Goal: Obtain resource: Obtain resource

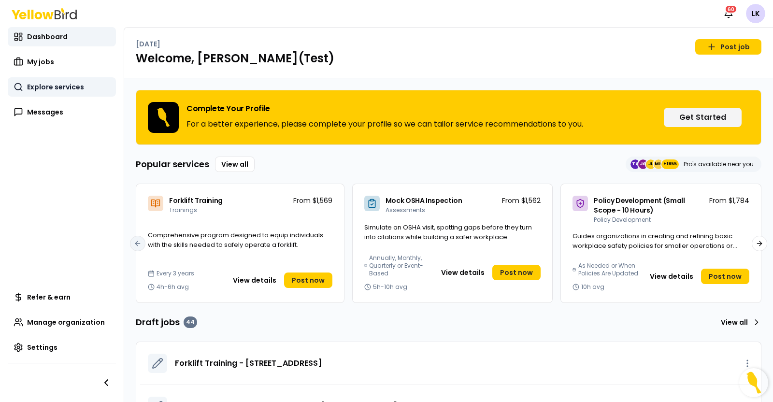
click at [58, 92] on link "Explore services" at bounding box center [62, 86] width 108 height 19
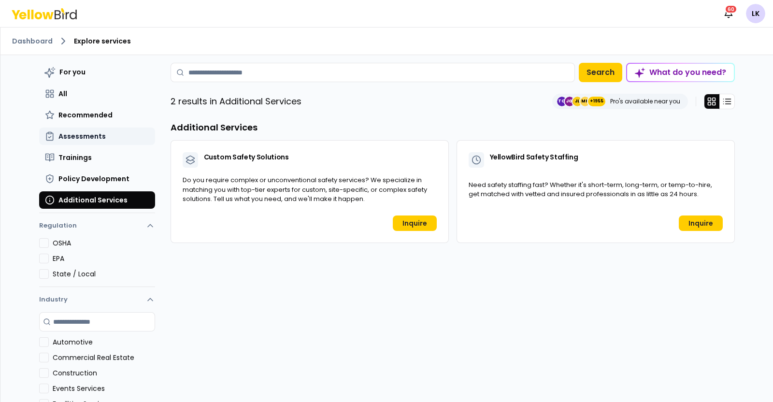
click at [84, 138] on span "Assessments" at bounding box center [81, 136] width 47 height 10
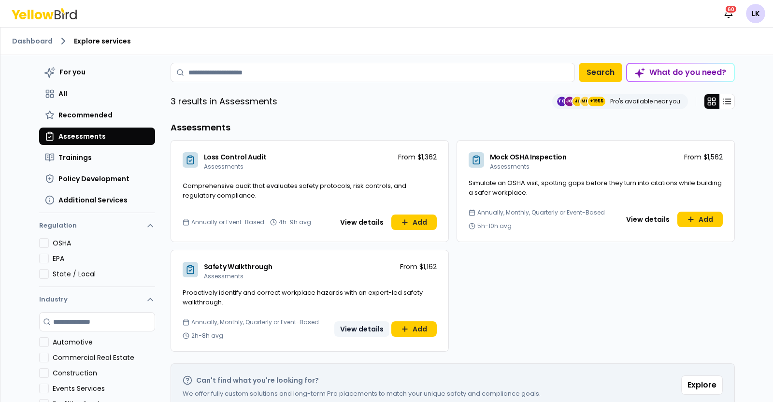
click at [348, 325] on button "View details" at bounding box center [362, 328] width 55 height 15
click at [234, 267] on span "Safety Walkthrough" at bounding box center [238, 267] width 69 height 10
click at [394, 327] on button "Add" at bounding box center [414, 328] width 45 height 15
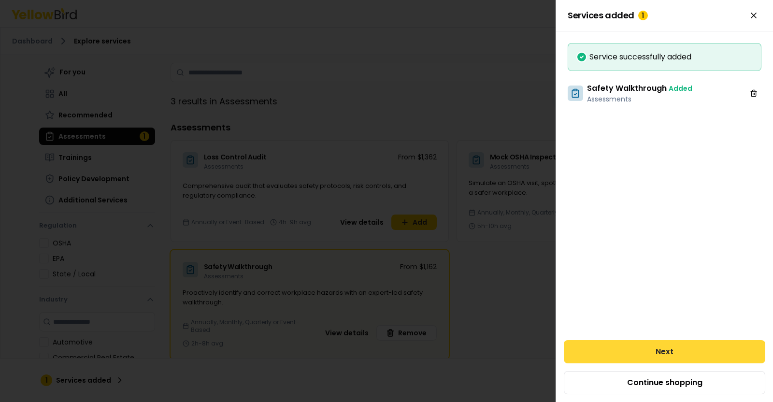
click at [635, 354] on button "Next" at bounding box center [665, 351] width 202 height 23
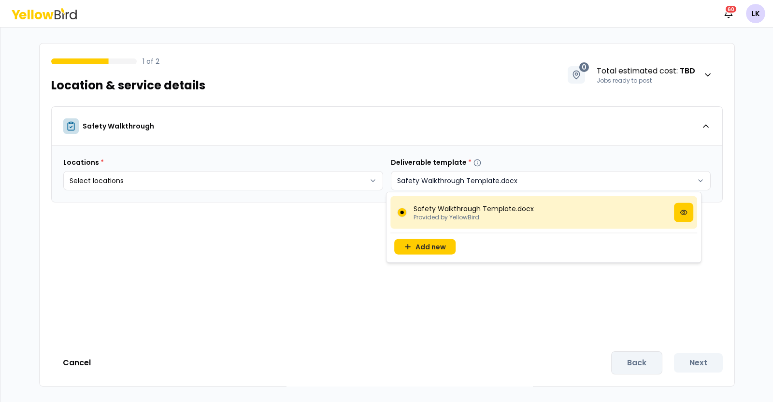
click at [470, 178] on html "Notifications 60 LK 1 of 2 Location & service details 0 Total estimated cost : …" at bounding box center [386, 201] width 773 height 402
click at [468, 206] on p "Safety Walkthrough Template.docx" at bounding box center [474, 209] width 120 height 10
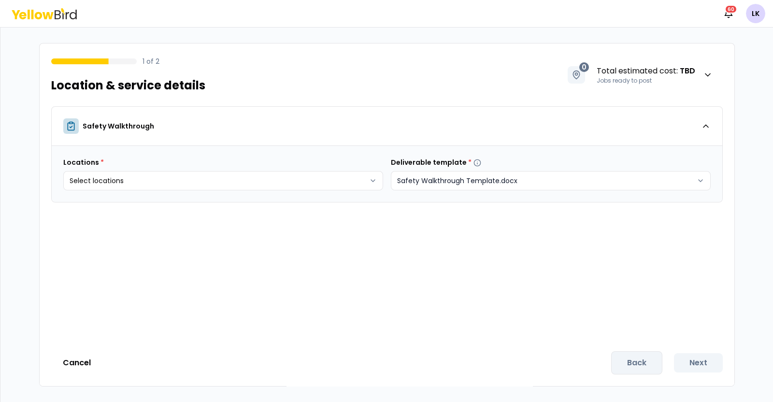
click at [612, 179] on html "Notifications 60 LK 1 of 2 Location & service details 0 Total estimated cost : …" at bounding box center [386, 201] width 773 height 402
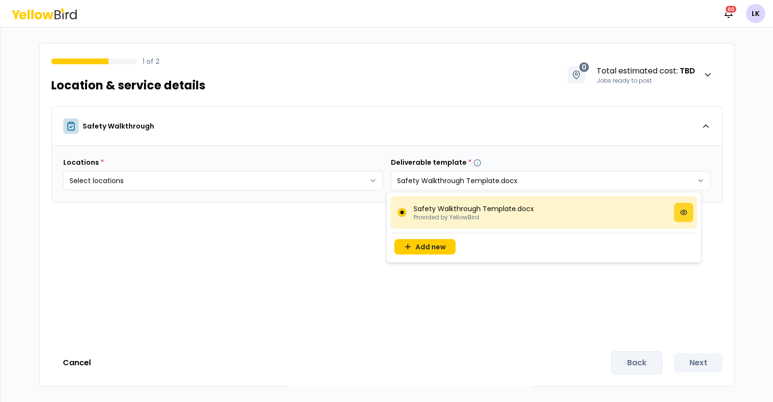
click at [677, 216] on button at bounding box center [683, 212] width 19 height 19
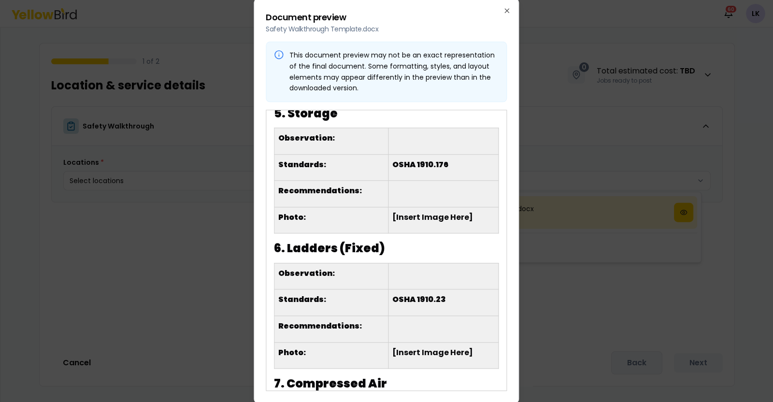
scroll to position [1329, 0]
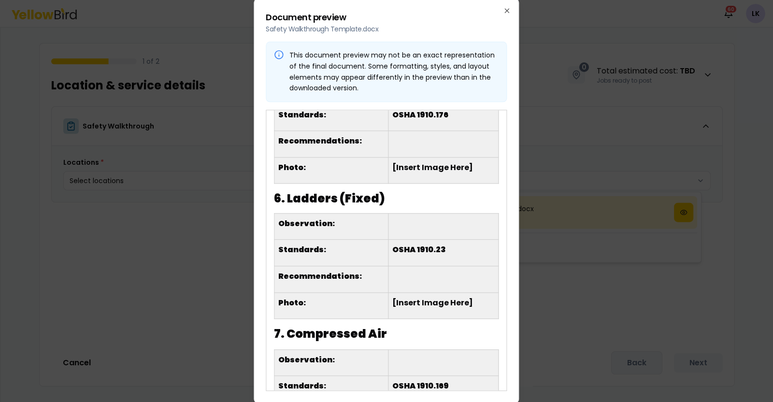
click at [336, 29] on p "Safety Walkthrough Template.docx" at bounding box center [386, 29] width 241 height 10
click at [370, 29] on p "Safety Walkthrough Template.docx" at bounding box center [386, 29] width 241 height 10
drag, startPoint x: 369, startPoint y: 30, endPoint x: 379, endPoint y: 20, distance: 14.0
click at [379, 20] on p "Document preview" at bounding box center [386, 18] width 241 height 14
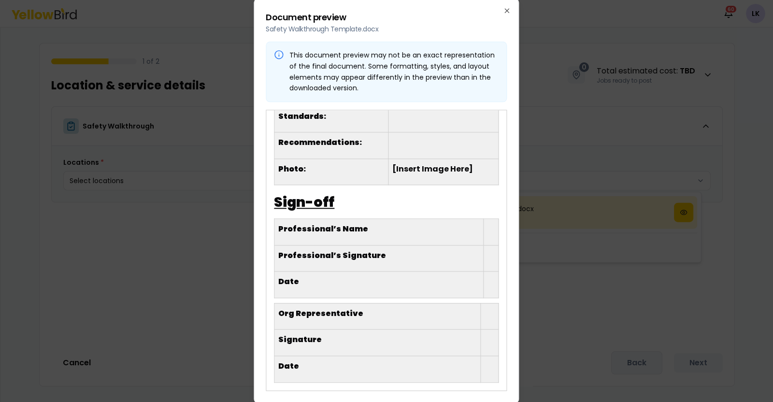
scroll to position [2341, 0]
click at [280, 54] on icon at bounding box center [279, 55] width 10 height 10
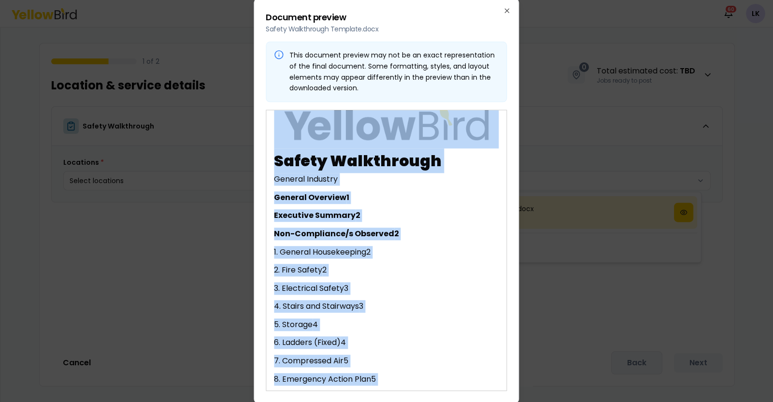
scroll to position [0, 0]
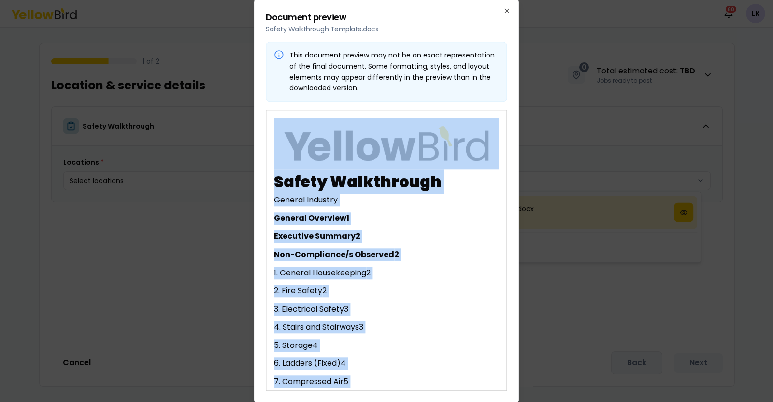
drag, startPoint x: 474, startPoint y: 379, endPoint x: 285, endPoint y: 141, distance: 304.2
click at [277, 139] on div "Safety Walkthrough General Industry General Overview 1 Executive Summary 2 Non-…" at bounding box center [386, 250] width 241 height 281
copy div "Loremi Dolorsitame Consect Adipisci Elitsed Doeiusmo 4 Temporinc Utlabor 2 Etd-…"
